Goal: Information Seeking & Learning: Learn about a topic

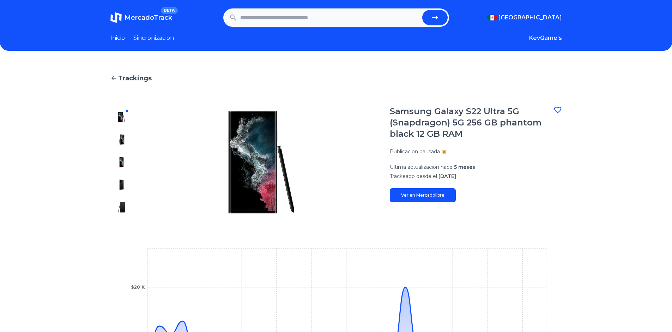
click at [115, 76] on icon at bounding box center [113, 78] width 6 height 6
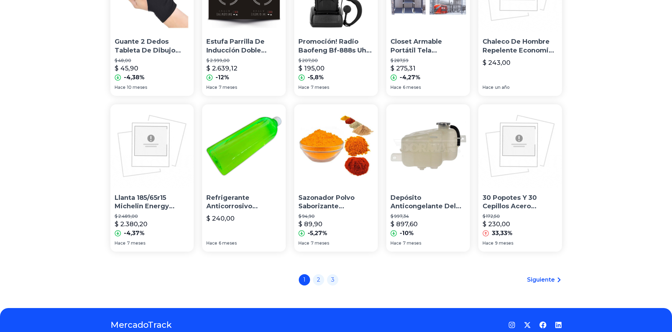
scroll to position [459, 0]
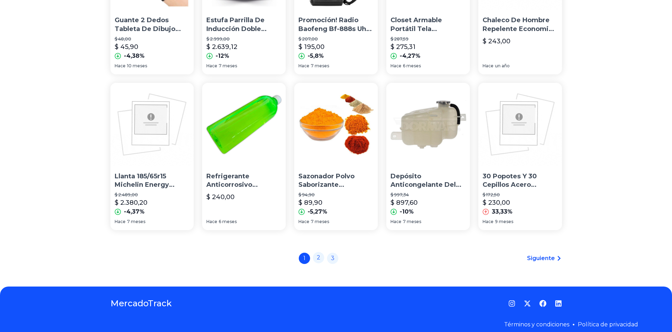
click at [321, 255] on link "2" at bounding box center [318, 257] width 11 height 11
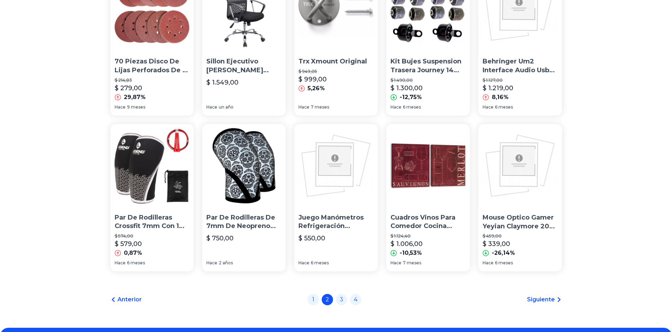
scroll to position [423, 0]
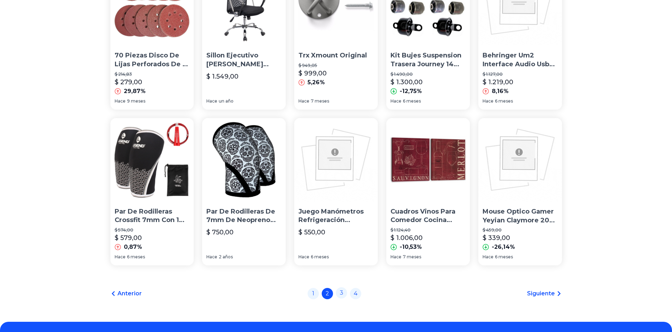
click at [347, 290] on link "3" at bounding box center [341, 293] width 11 height 11
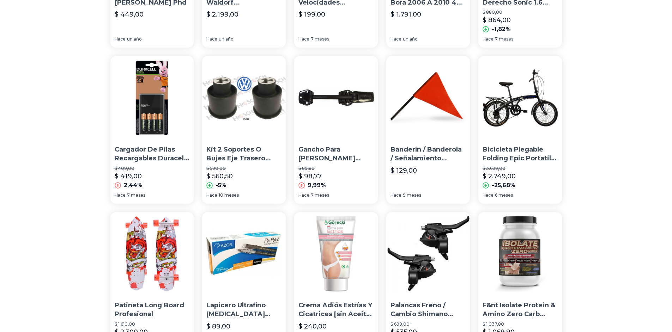
scroll to position [176, 0]
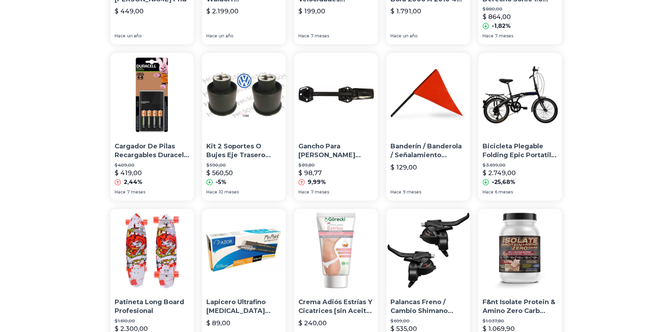
click at [524, 123] on img at bounding box center [520, 95] width 84 height 84
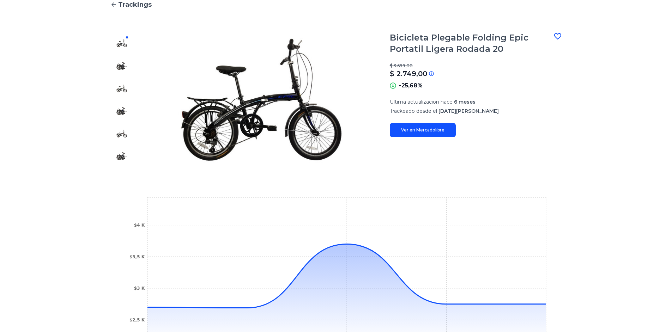
scroll to position [71, 0]
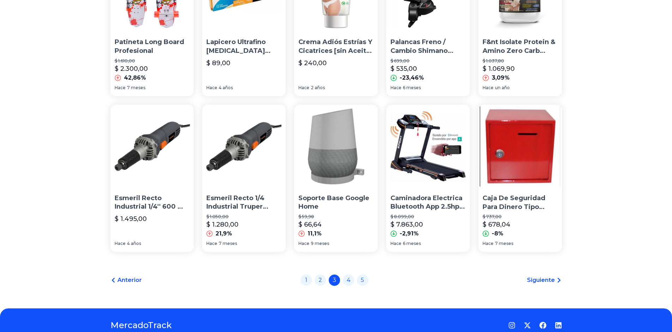
scroll to position [459, 0]
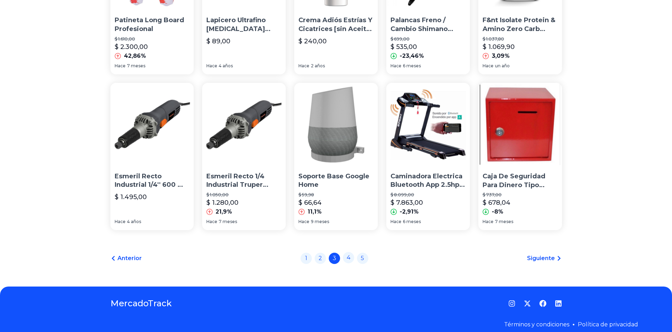
click at [354, 259] on link "4" at bounding box center [348, 257] width 11 height 11
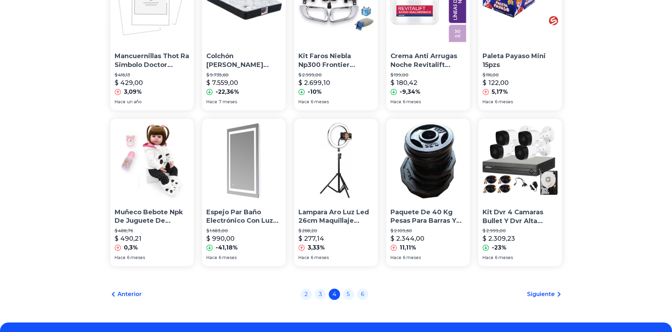
scroll to position [423, 0]
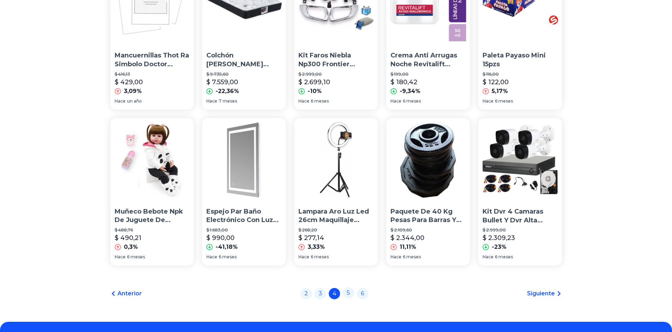
click at [350, 293] on link "5" at bounding box center [348, 293] width 11 height 11
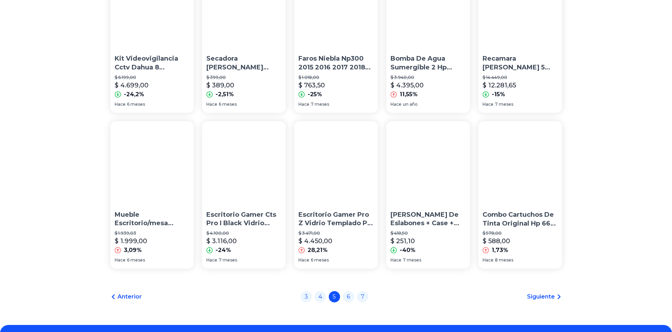
scroll to position [423, 0]
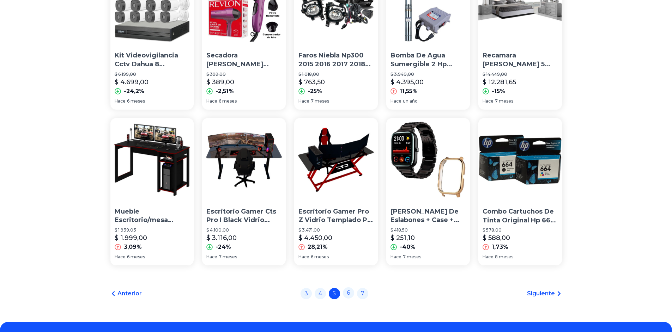
click at [348, 294] on link "6" at bounding box center [348, 293] width 11 height 11
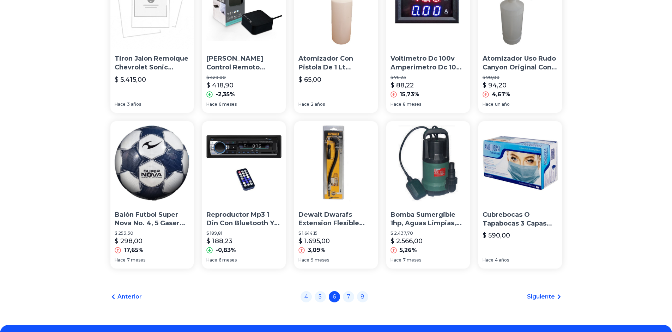
scroll to position [423, 0]
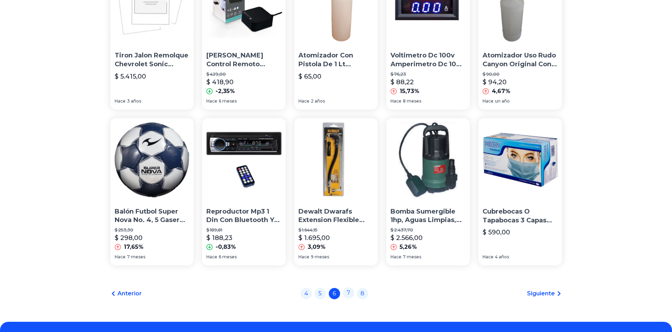
click at [352, 291] on link "7" at bounding box center [348, 293] width 11 height 11
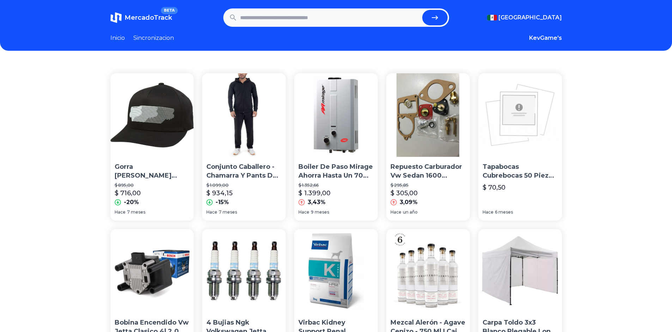
click at [282, 19] on input "text" at bounding box center [329, 18] width 179 height 16
type input "********"
click at [422, 10] on button "submit" at bounding box center [434, 18] width 25 height 16
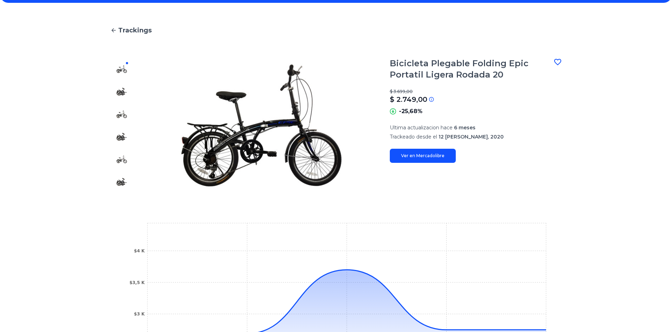
scroll to position [71, 0]
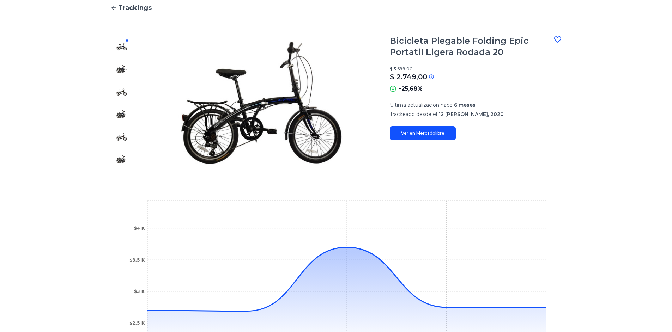
click at [409, 133] on link "Ver en Mercadolibre" at bounding box center [423, 133] width 66 height 14
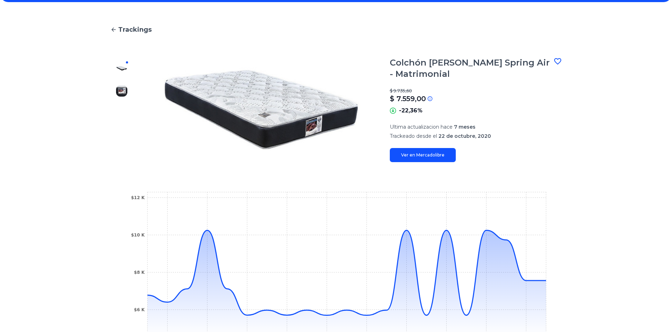
scroll to position [71, 0]
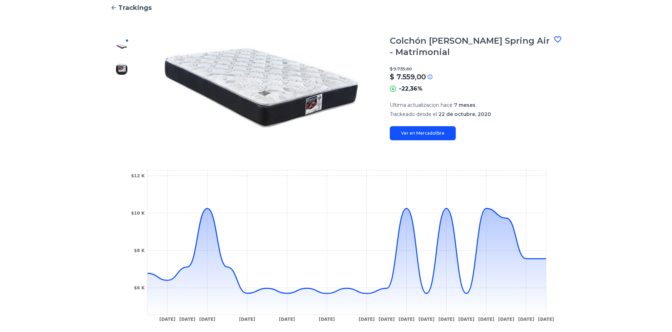
click at [425, 135] on link "Ver en Mercadolibre" at bounding box center [423, 133] width 66 height 14
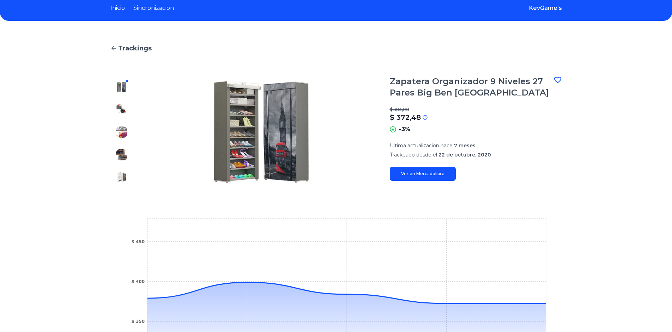
scroll to position [35, 0]
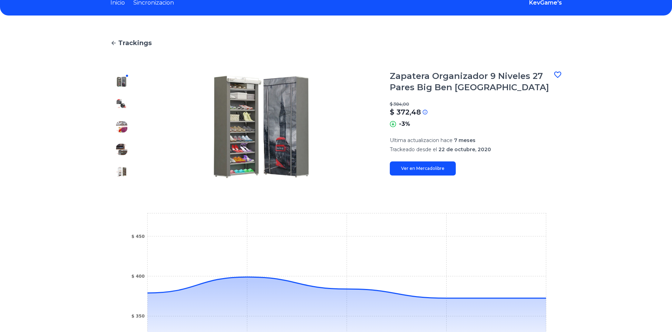
click at [435, 169] on link "Ver en Mercadolibre" at bounding box center [423, 169] width 66 height 14
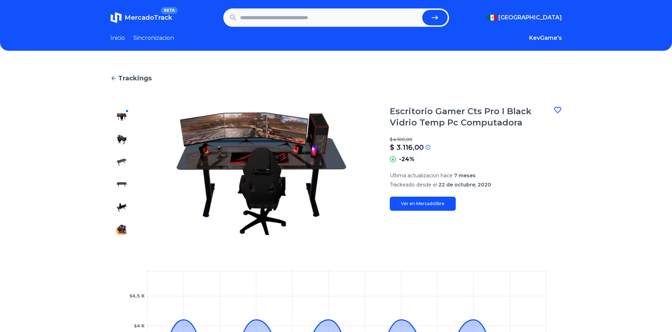
click at [421, 203] on link "Ver en Mercadolibre" at bounding box center [423, 204] width 66 height 14
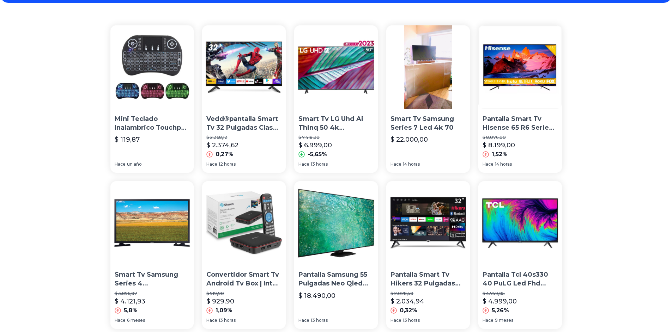
scroll to position [35, 0]
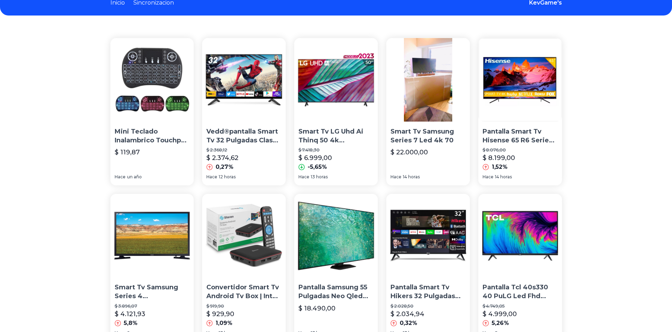
click at [346, 137] on p "Smart Tv LG Uhd Ai Thinq 50 4k 50ur7800psb" at bounding box center [335, 136] width 75 height 18
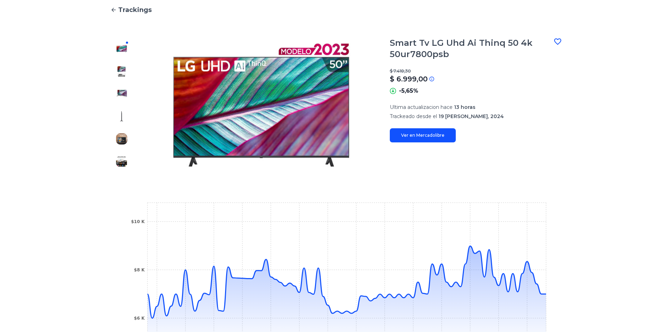
scroll to position [71, 0]
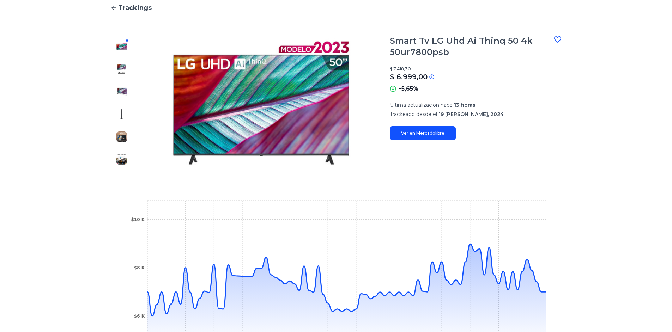
click at [432, 128] on link "Ver en Mercadolibre" at bounding box center [423, 133] width 66 height 14
click at [116, 8] on icon at bounding box center [113, 8] width 4 height 4
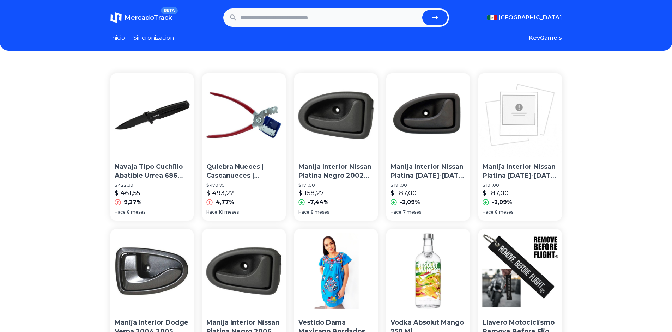
click at [306, 21] on input "text" at bounding box center [329, 18] width 179 height 16
type input "********"
click at [422, 10] on button "submit" at bounding box center [434, 18] width 25 height 16
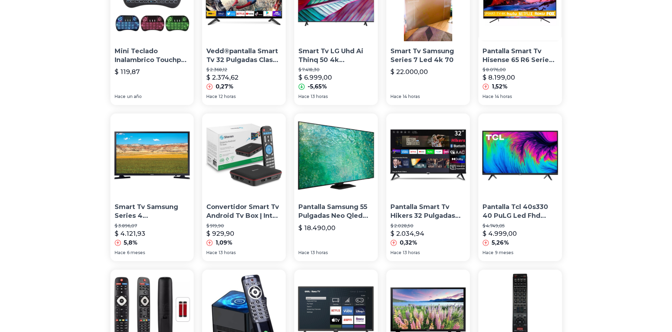
scroll to position [141, 0]
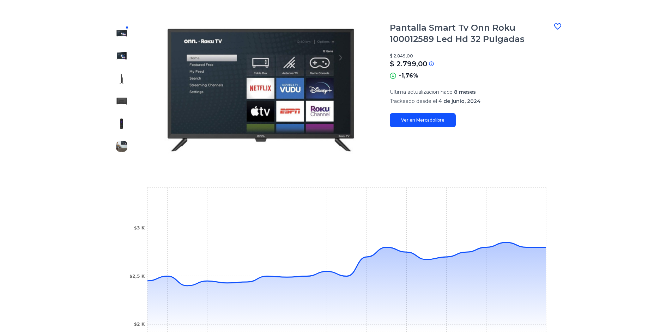
scroll to position [106, 0]
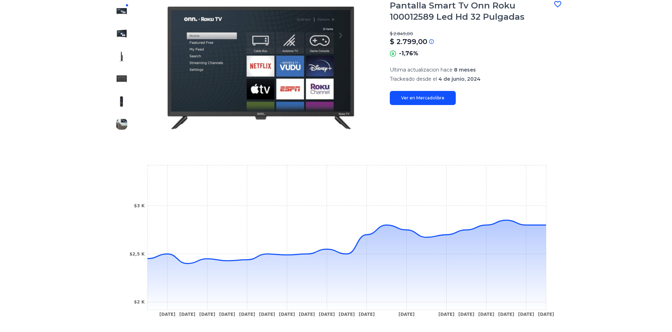
click at [445, 101] on link "Ver en Mercadolibre" at bounding box center [423, 98] width 66 height 14
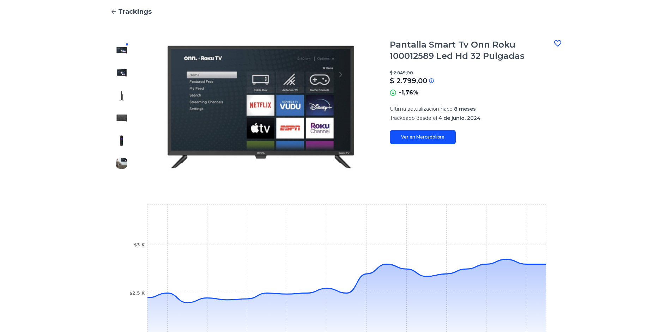
scroll to position [10, 0]
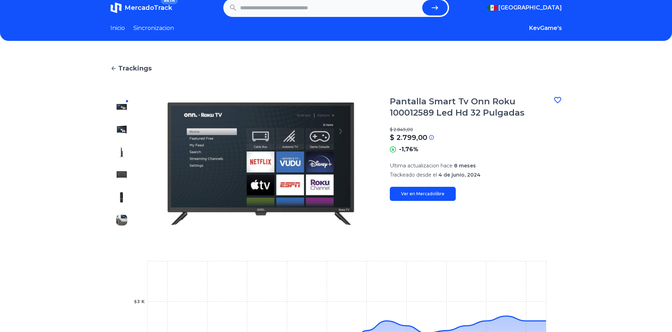
click at [137, 68] on span "Trackings" at bounding box center [135, 69] width 34 height 10
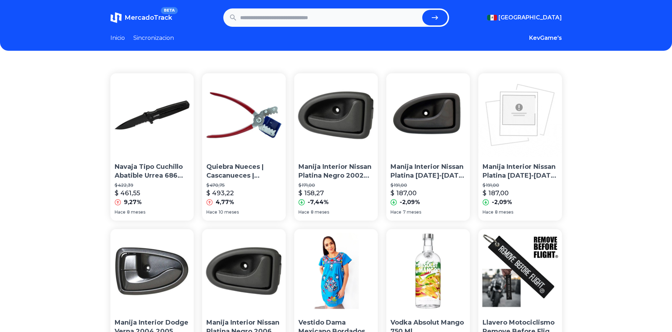
click at [263, 26] on form at bounding box center [336, 17] width 226 height 18
click at [264, 17] on input "text" at bounding box center [329, 18] width 179 height 16
type input "********"
click at [433, 23] on button "submit" at bounding box center [434, 18] width 25 height 16
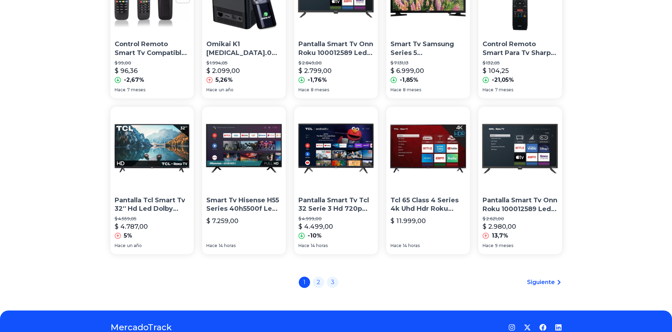
scroll to position [459, 0]
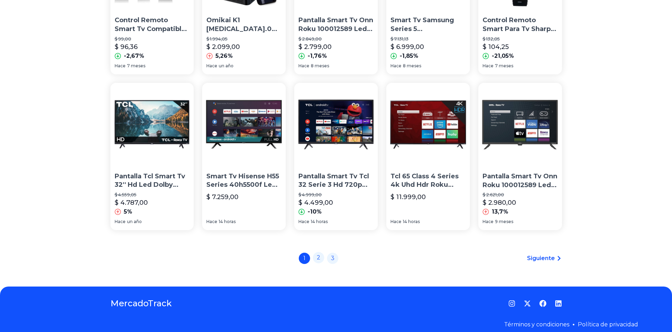
click at [320, 256] on link "2" at bounding box center [318, 257] width 11 height 11
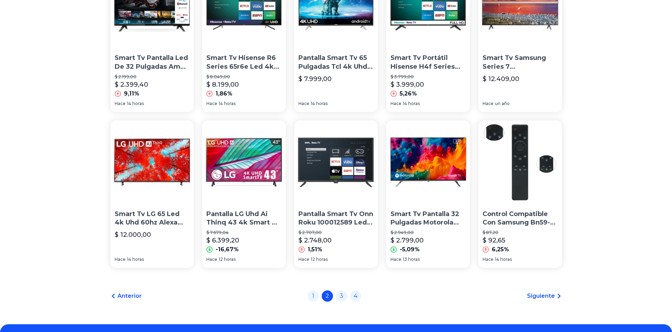
scroll to position [423, 0]
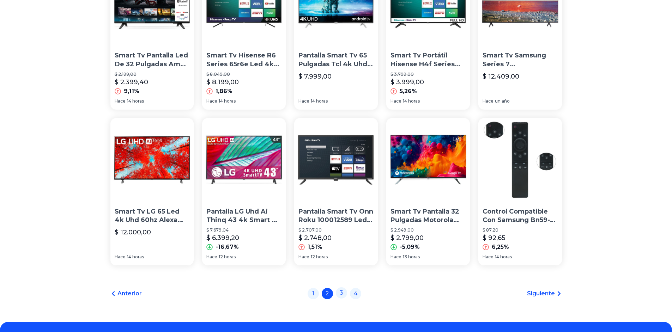
click at [344, 292] on link "3" at bounding box center [341, 293] width 11 height 11
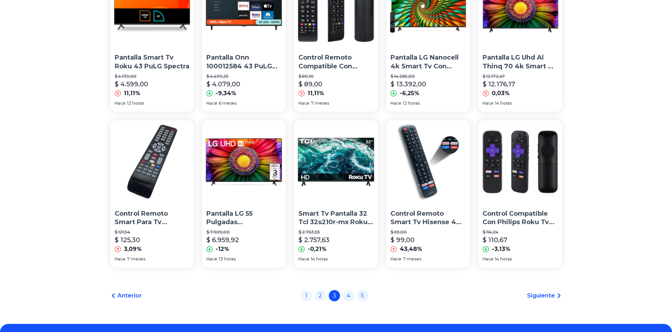
scroll to position [423, 0]
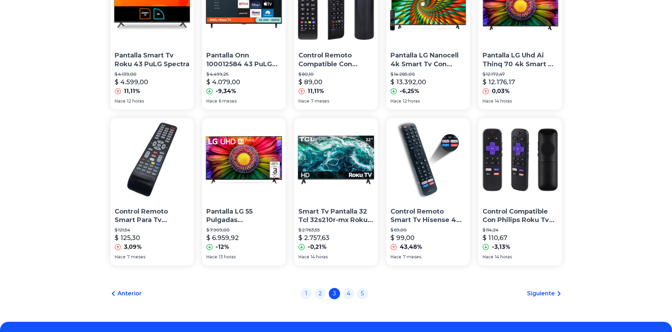
click at [557, 297] on link "Siguiente" at bounding box center [544, 294] width 35 height 8
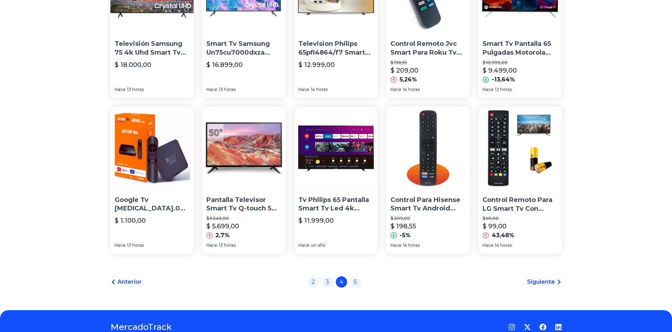
scroll to position [467, 0]
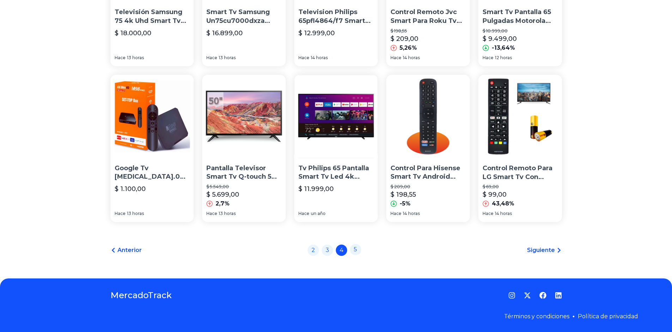
click at [356, 250] on link "5" at bounding box center [355, 249] width 11 height 11
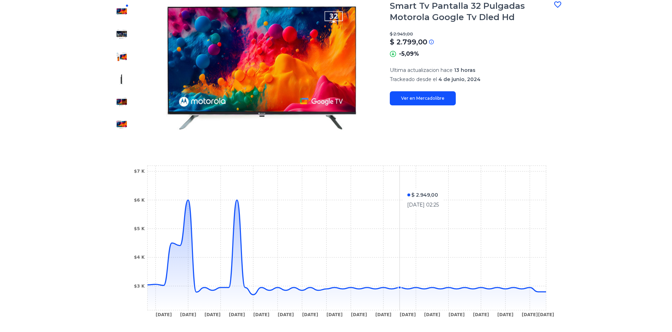
scroll to position [106, 0]
click at [420, 99] on link "Ver en Mercadolibre" at bounding box center [423, 98] width 66 height 14
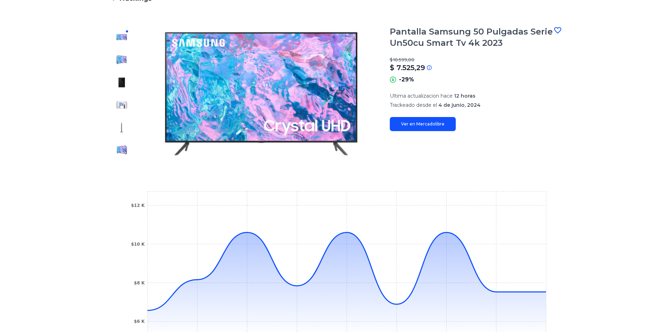
scroll to position [106, 0]
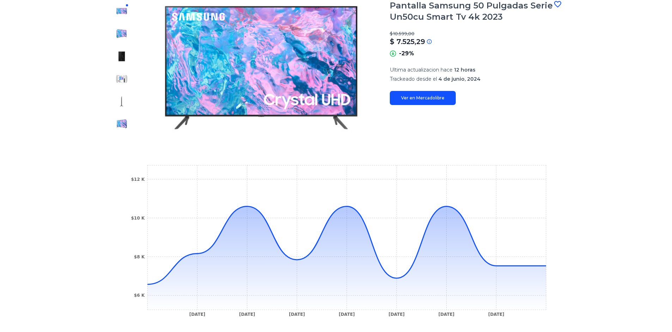
click at [441, 101] on link "Ver en Mercadolibre" at bounding box center [423, 98] width 66 height 14
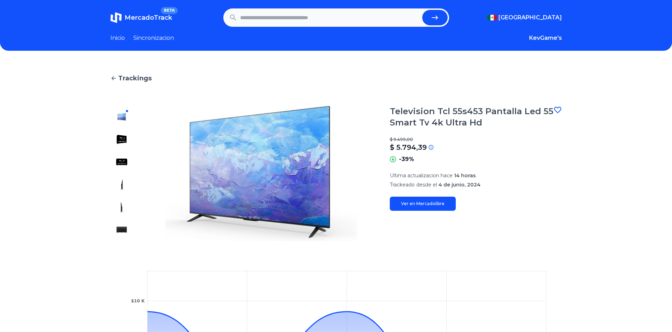
click at [423, 201] on link "Ver en Mercadolibre" at bounding box center [423, 204] width 66 height 14
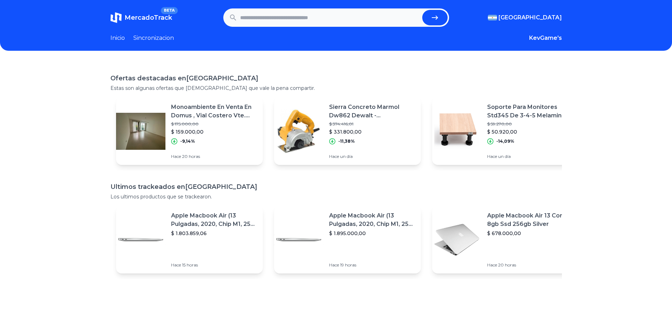
click at [294, 14] on input "text" at bounding box center [329, 18] width 179 height 16
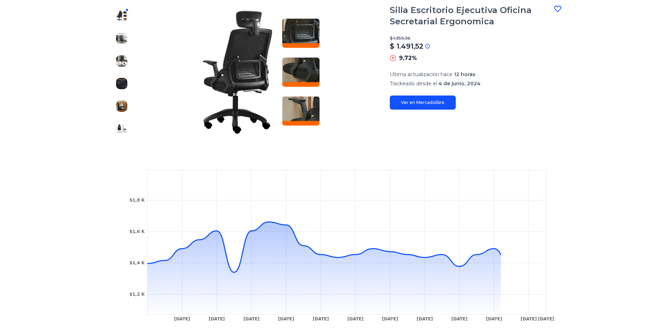
scroll to position [106, 0]
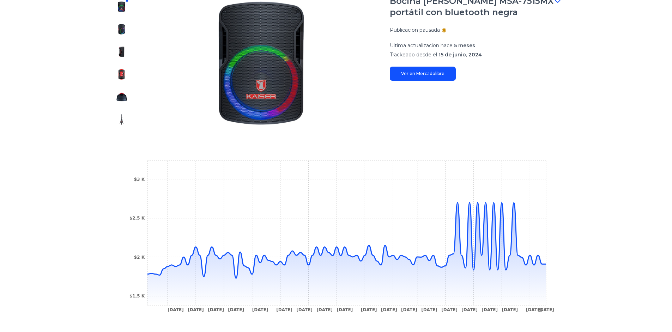
scroll to position [141, 0]
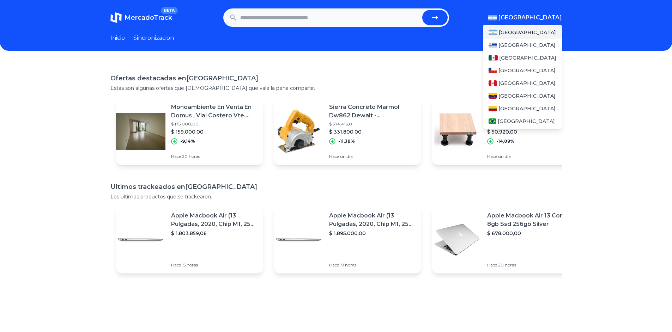
click at [560, 16] on span "[GEOGRAPHIC_DATA]" at bounding box center [531, 17] width 64 height 8
click at [510, 61] on div "[GEOGRAPHIC_DATA]" at bounding box center [522, 58] width 79 height 13
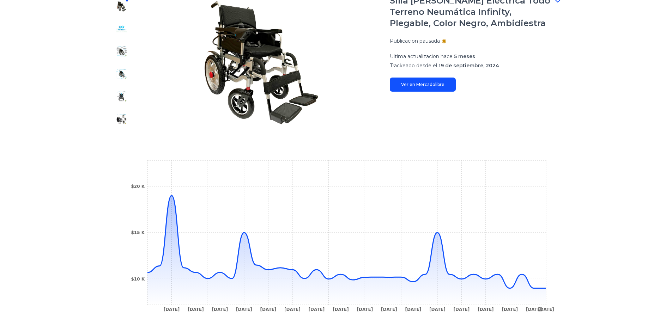
scroll to position [141, 0]
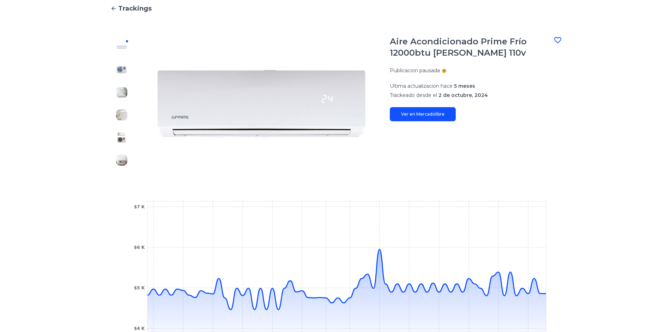
scroll to position [141, 0]
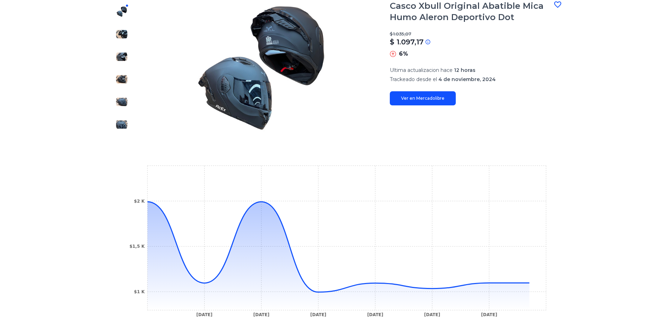
scroll to position [106, 0]
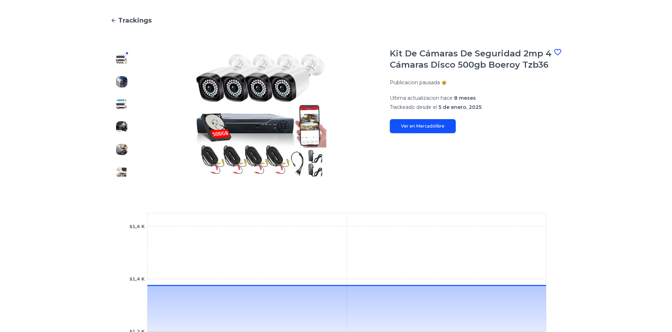
scroll to position [35, 0]
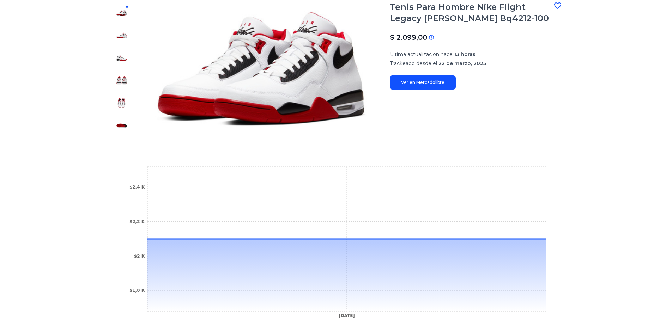
scroll to position [106, 0]
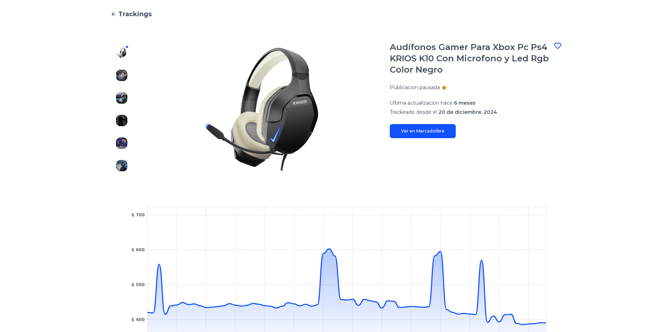
scroll to position [35, 0]
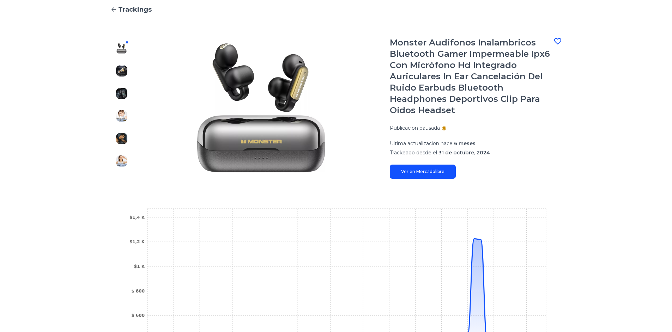
scroll to position [35, 0]
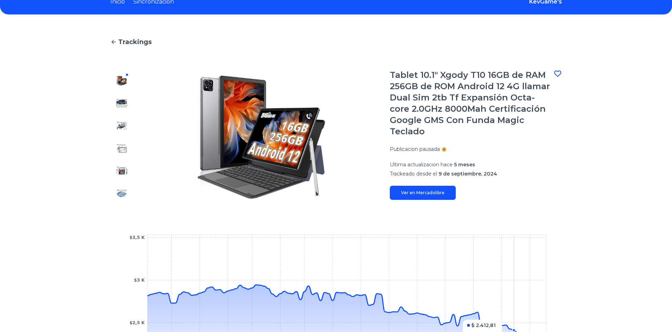
scroll to position [35, 0]
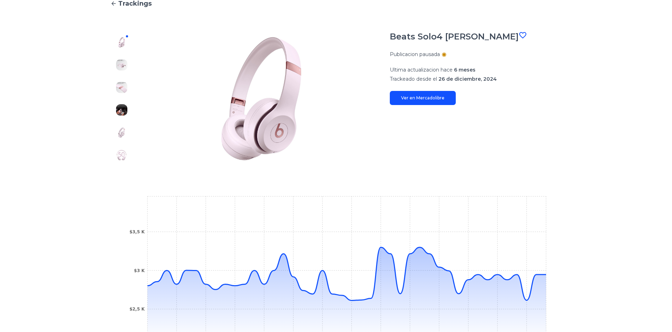
scroll to position [71, 0]
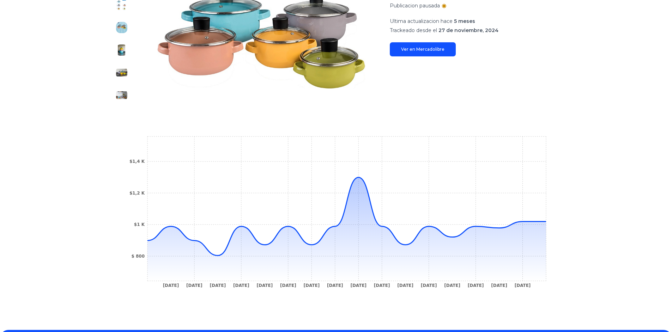
scroll to position [141, 0]
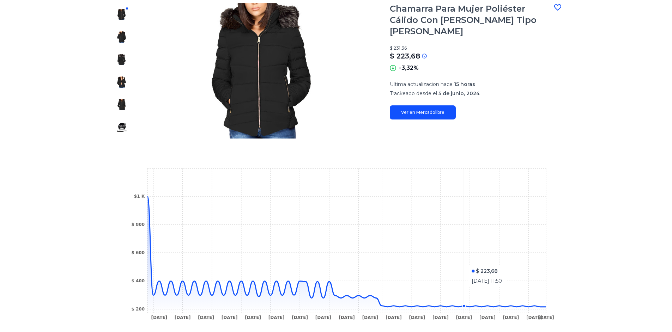
scroll to position [106, 0]
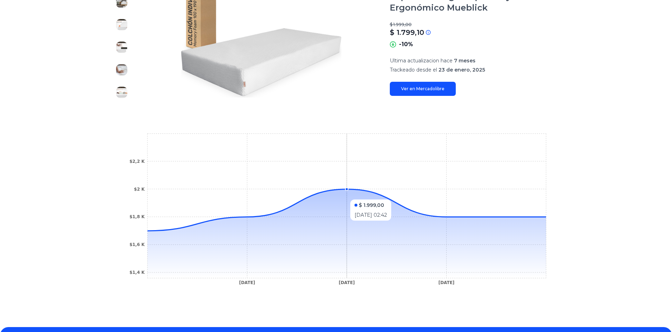
scroll to position [141, 0]
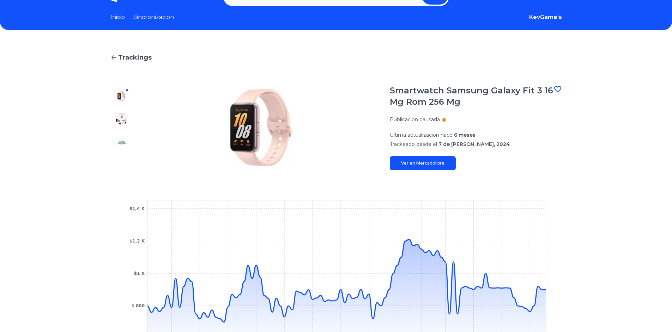
scroll to position [71, 0]
